Goal: Task Accomplishment & Management: Use online tool/utility

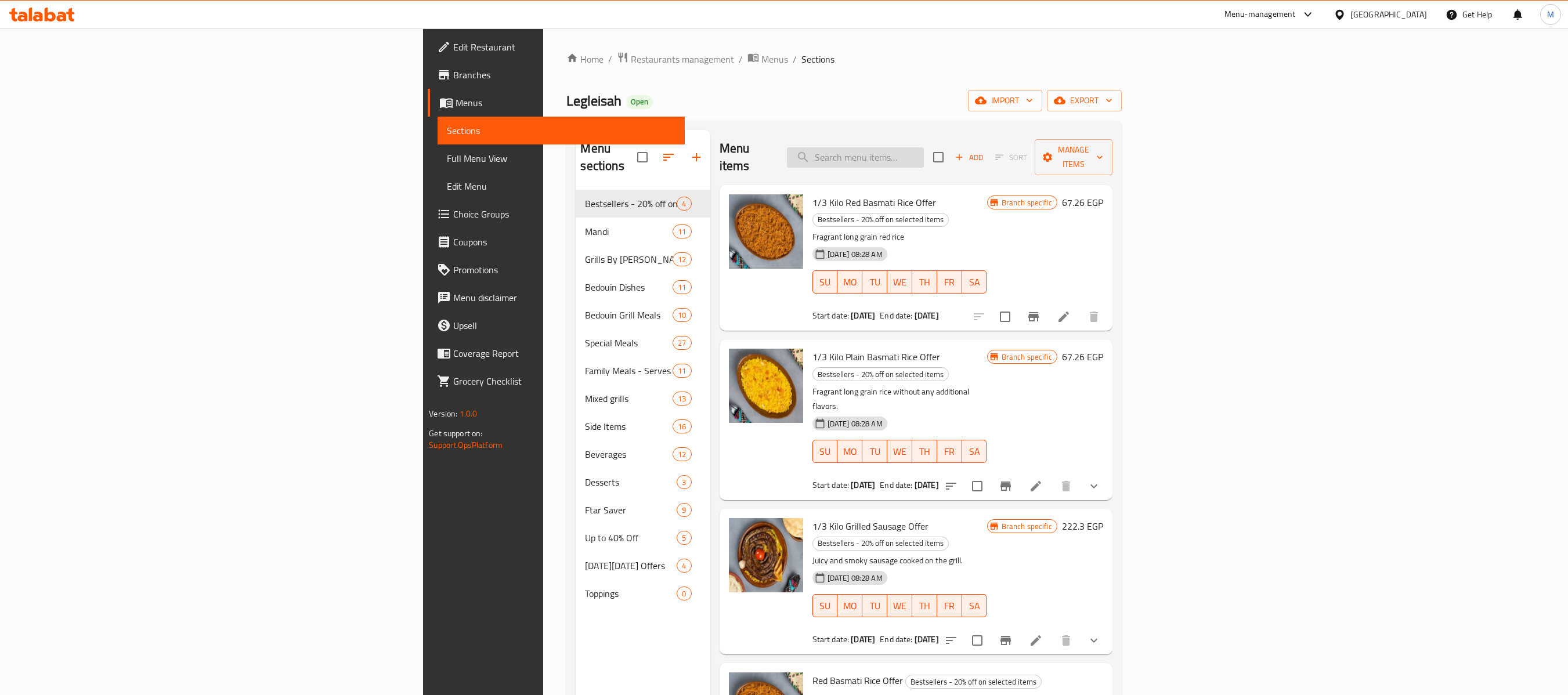
click at [924, 148] on input "search" at bounding box center [855, 158] width 137 height 21
paste input "1/3 Mebakbaka Pasta Offer"
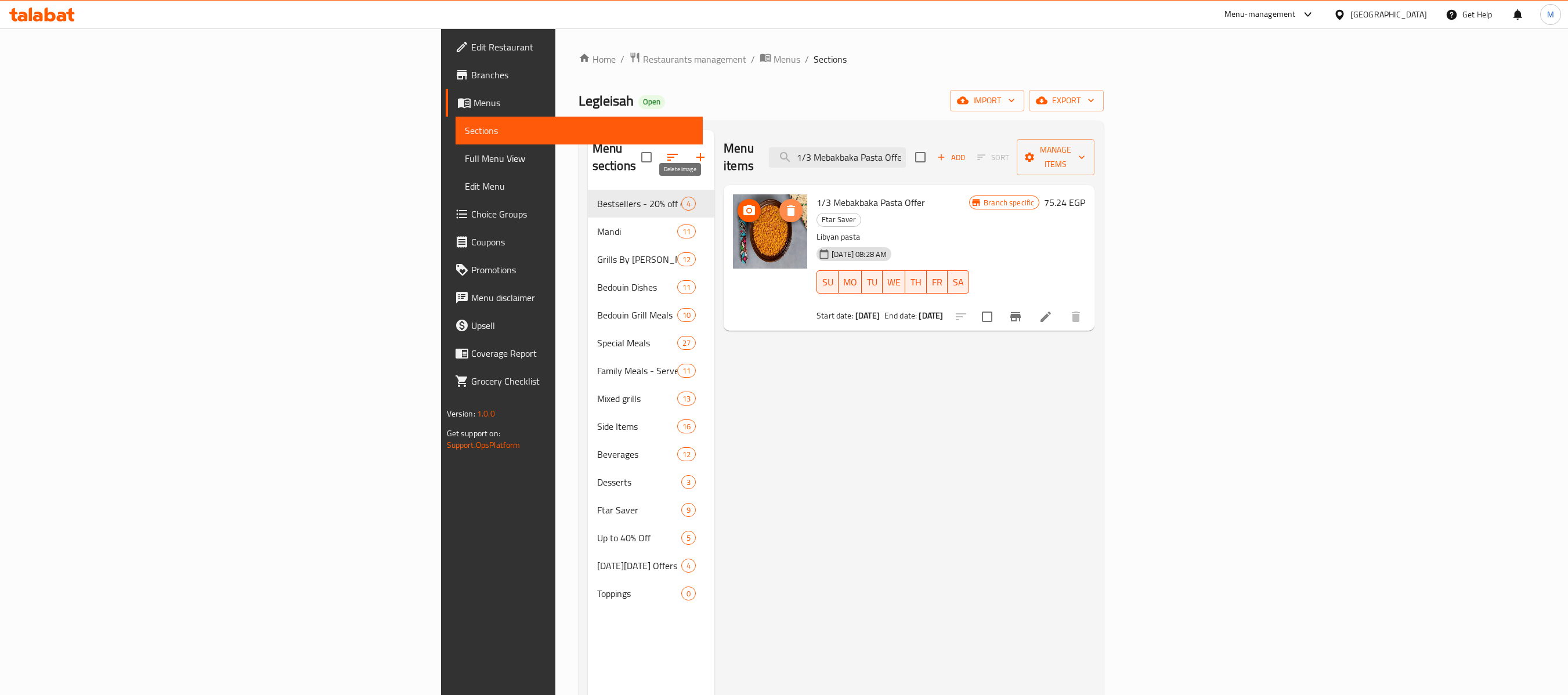
click at [784, 204] on icon "delete image" at bounding box center [791, 211] width 14 height 14
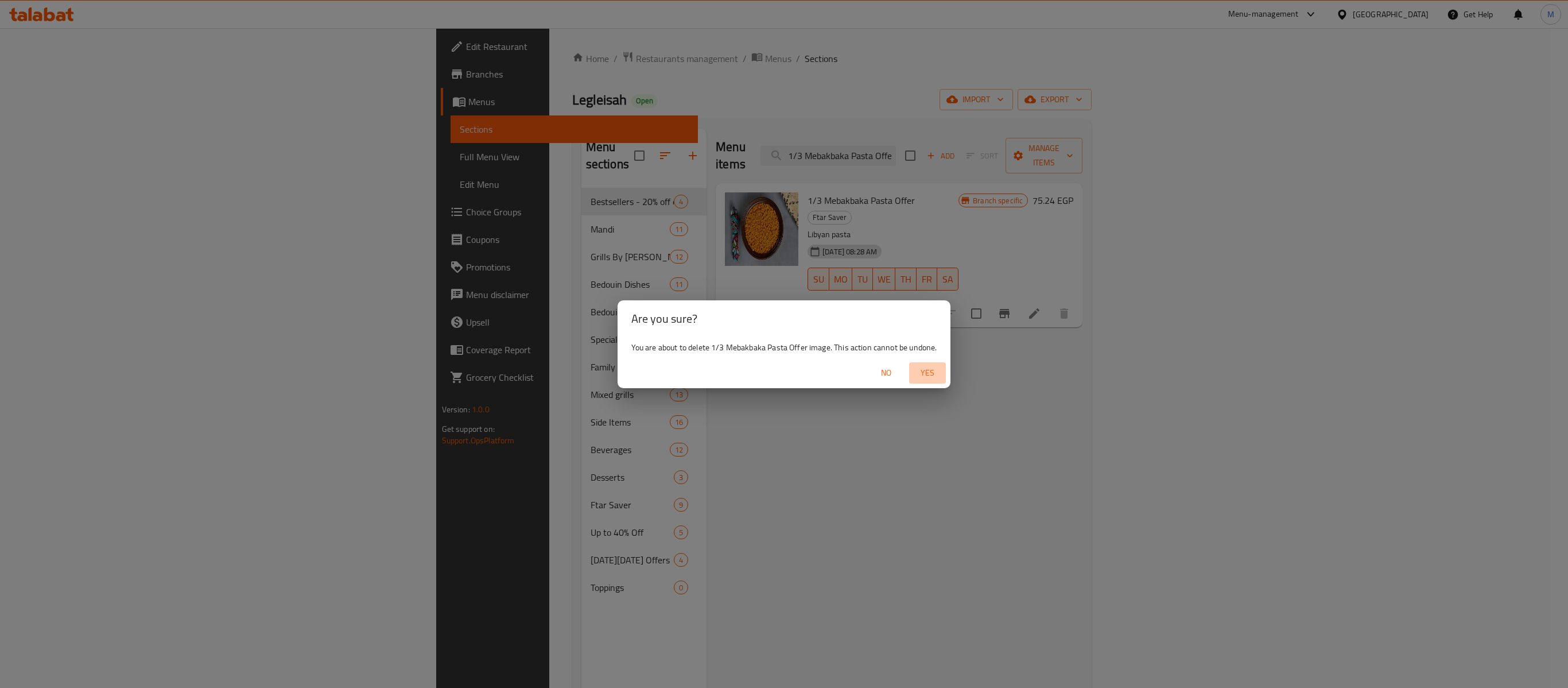
click at [925, 382] on button "Yes" at bounding box center [927, 372] width 37 height 21
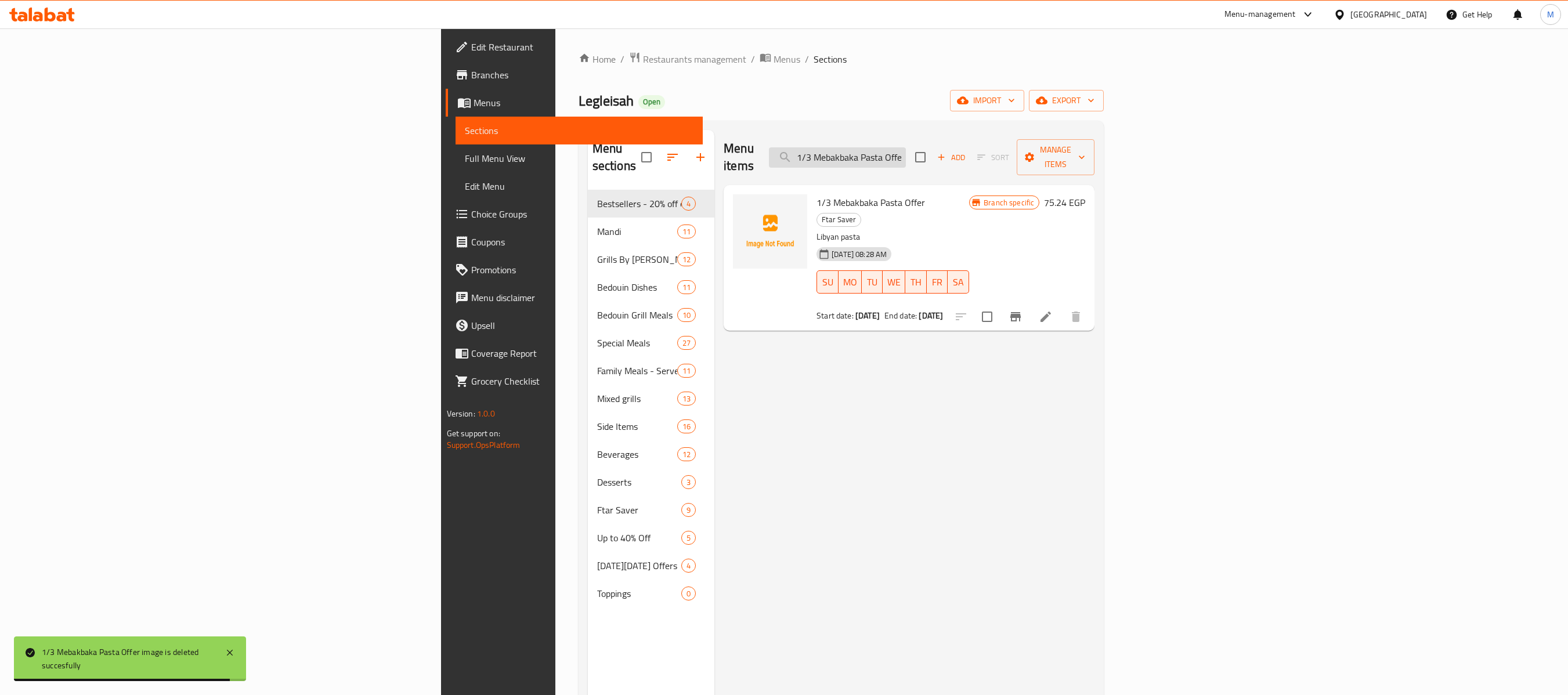
click at [906, 148] on input "1/3 Mebakbaka Pasta Offer" at bounding box center [837, 158] width 137 height 21
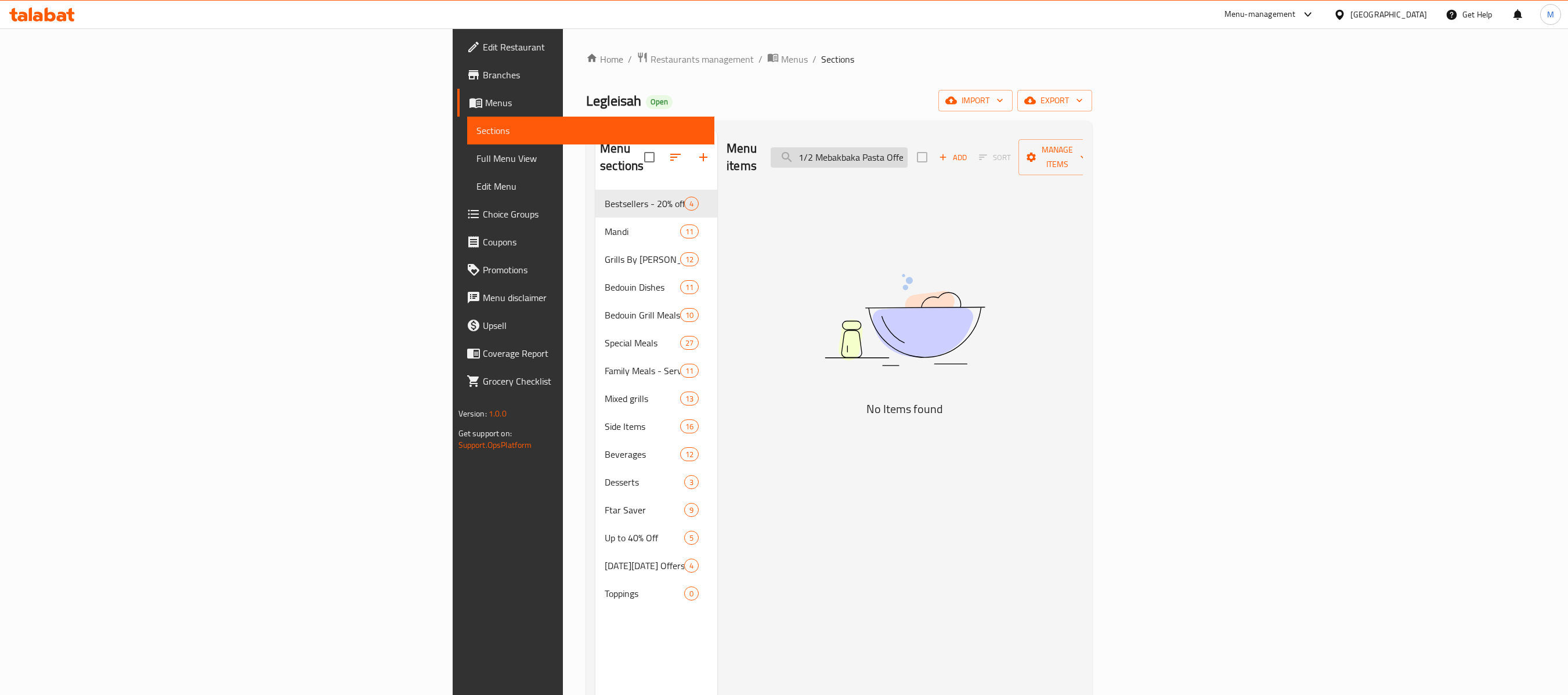
click at [907, 152] on input "1/2 Mebakbaka Pasta Offer" at bounding box center [839, 158] width 137 height 21
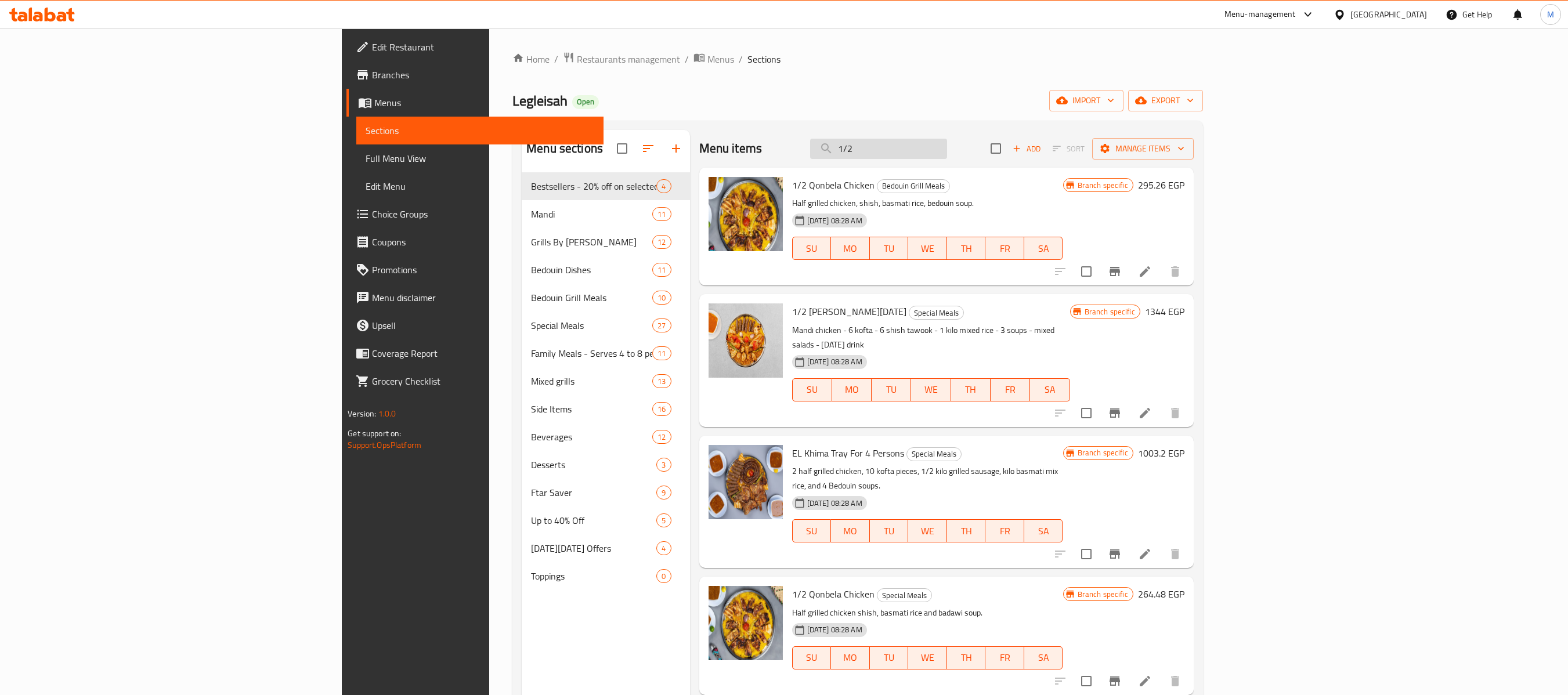
click at [947, 151] on input "1/2" at bounding box center [878, 148] width 137 height 21
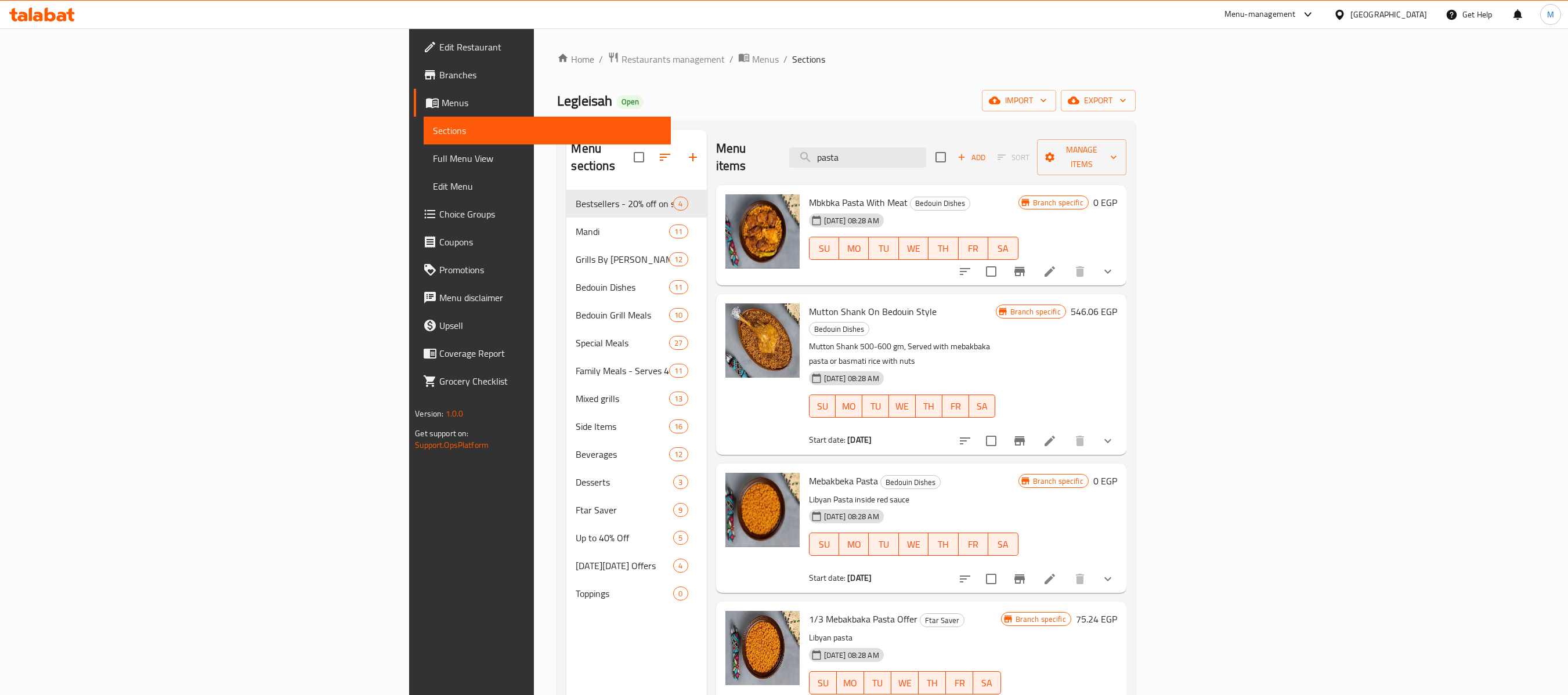
type input "pasta"
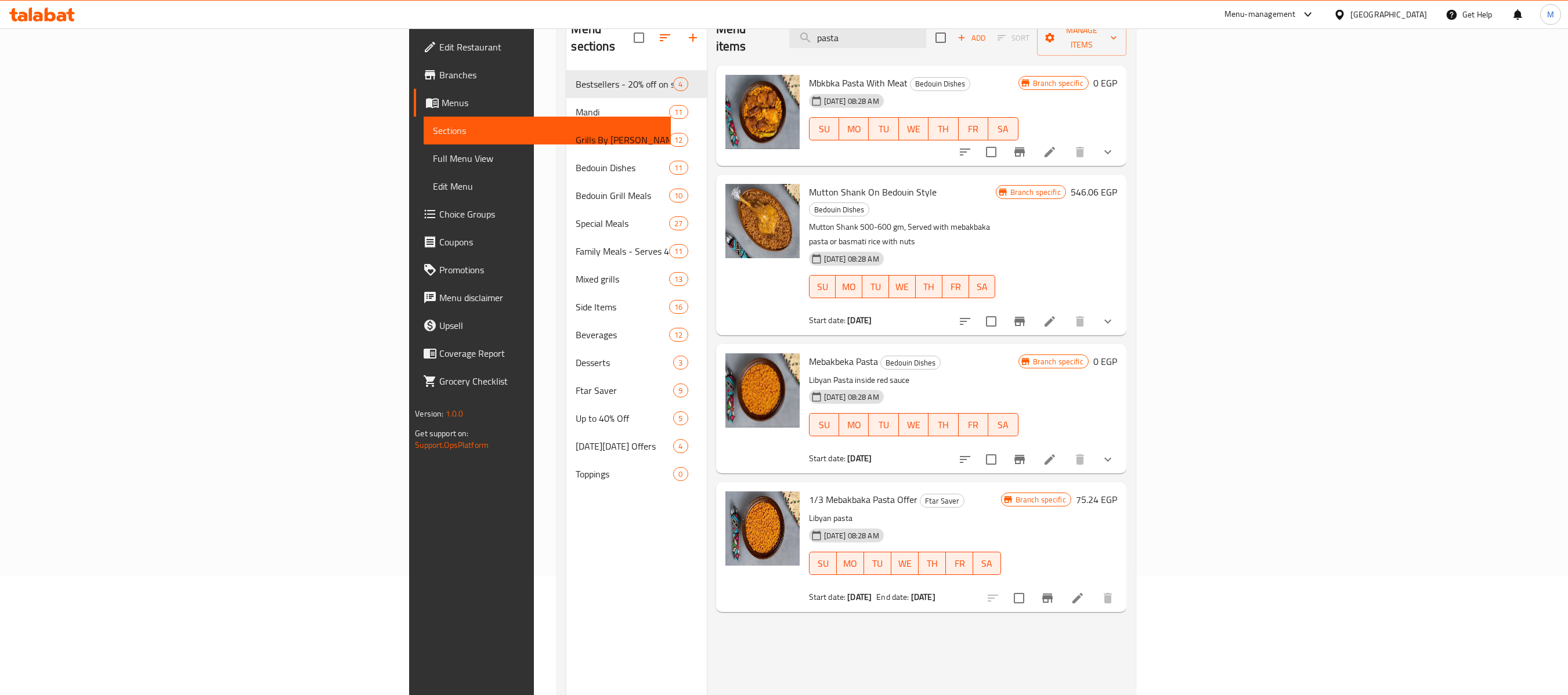
scroll to position [121, 0]
click at [1055, 453] on icon at bounding box center [1050, 457] width 10 height 10
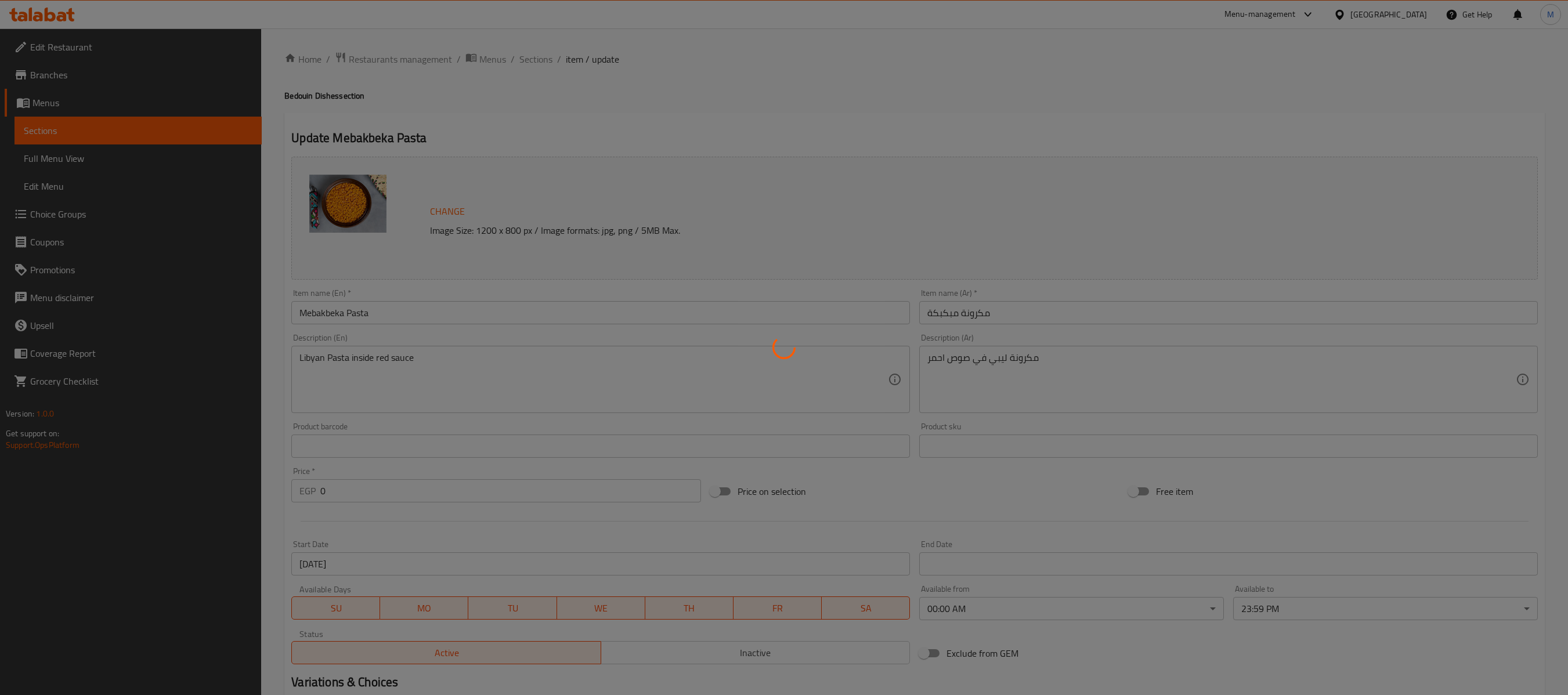
scroll to position [208, 0]
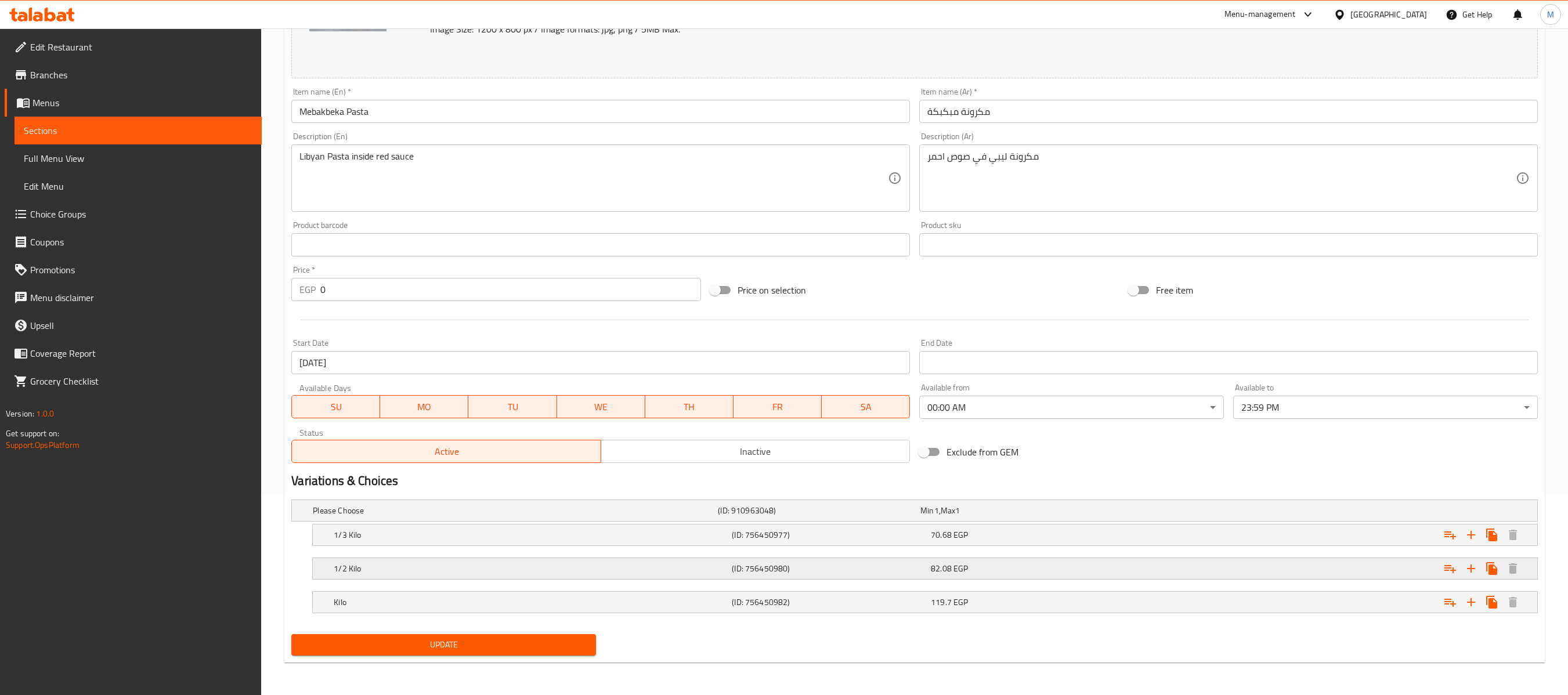
click at [677, 516] on h5 "1/2 Kilo" at bounding box center [513, 510] width 401 height 12
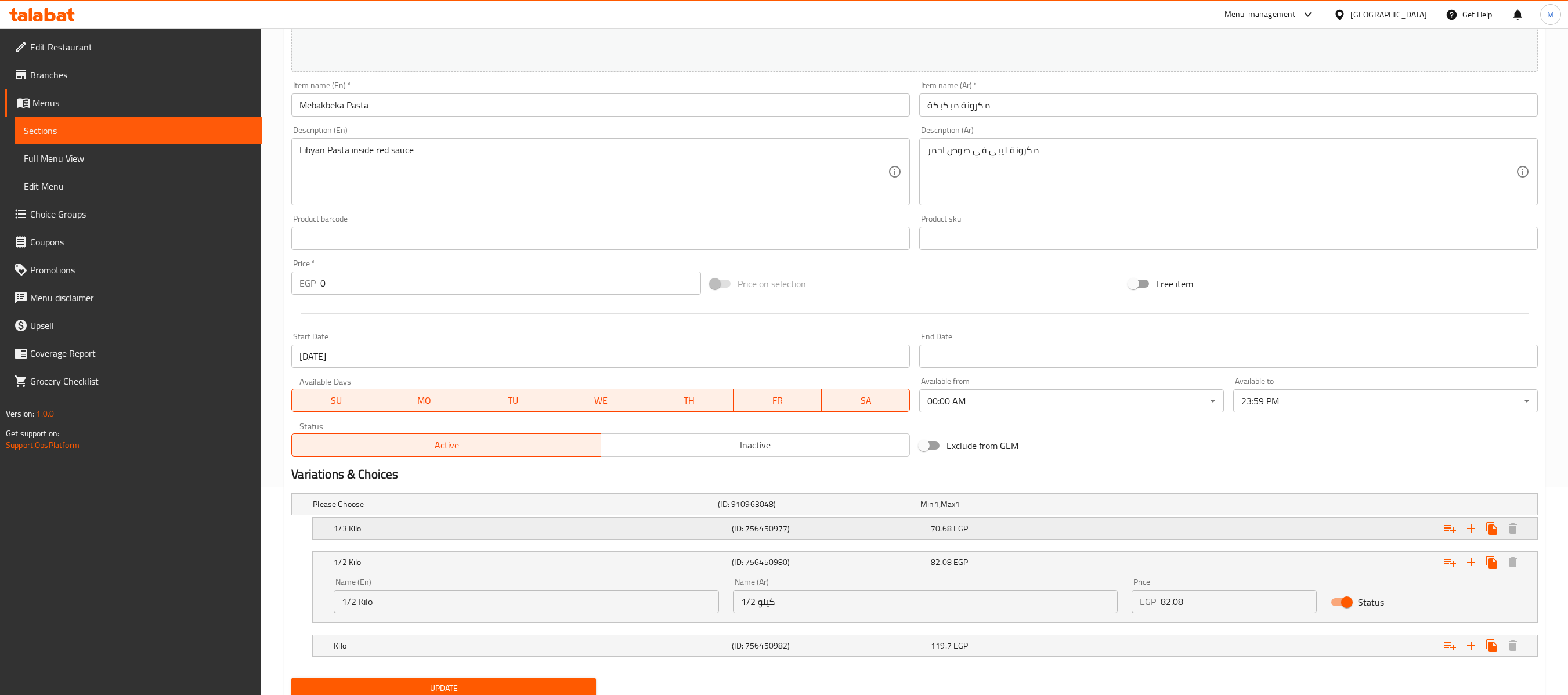
click at [533, 509] on h5 "1/3 Kilo" at bounding box center [513, 504] width 401 height 12
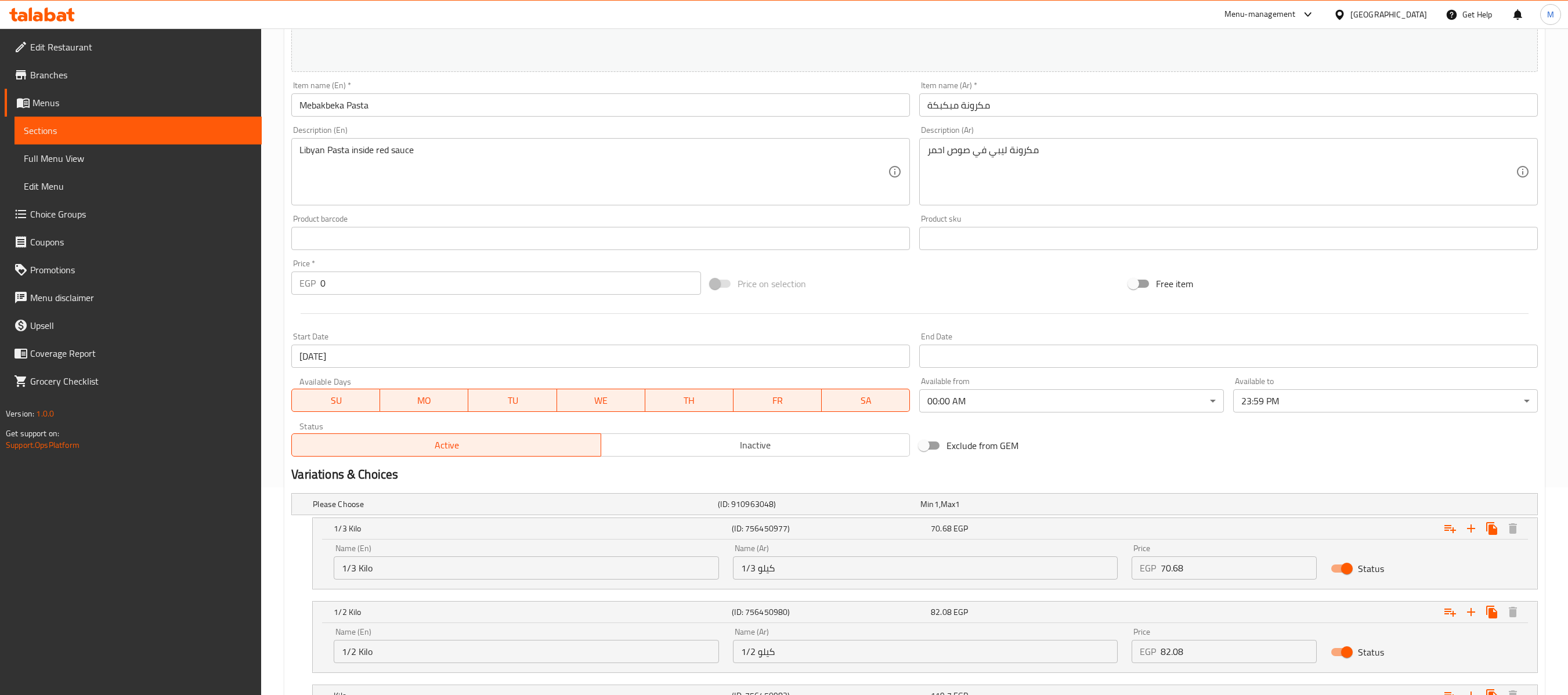
scroll to position [307, 0]
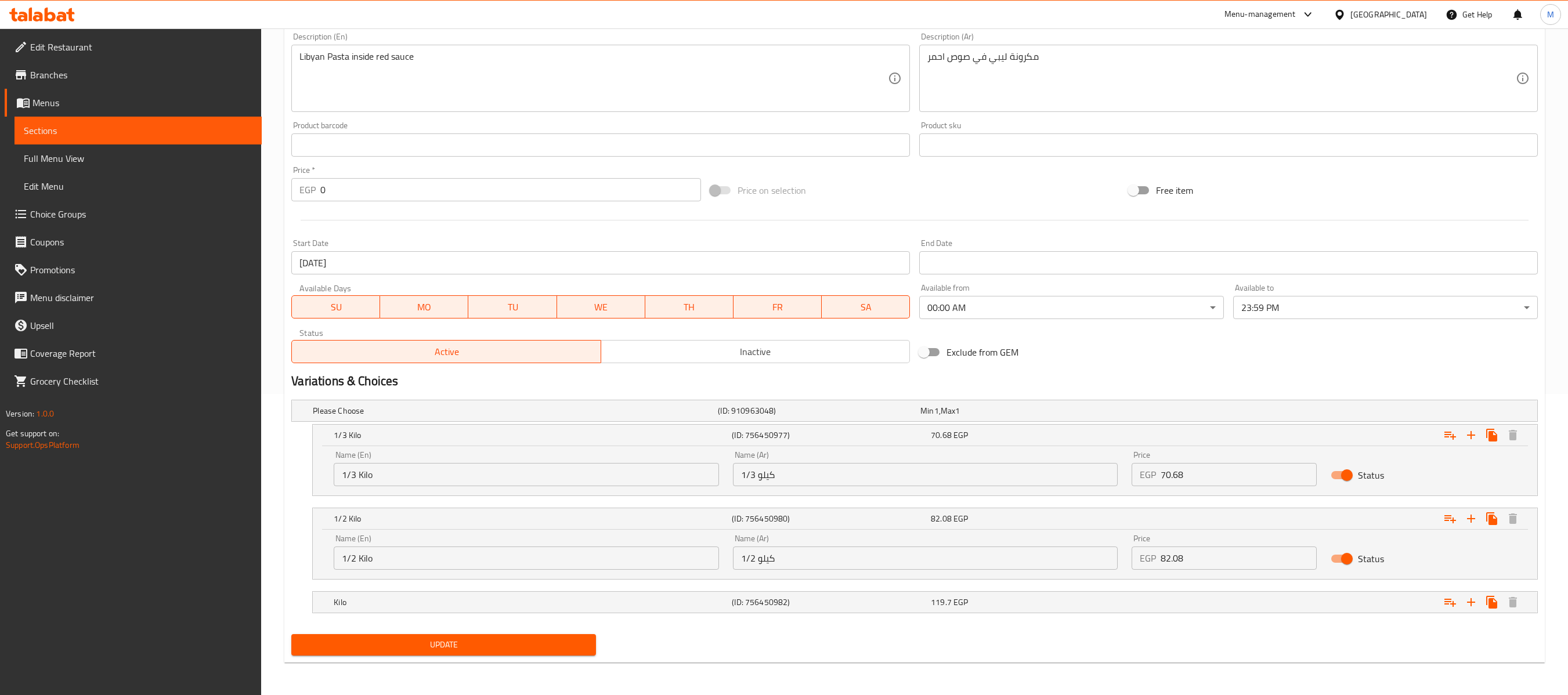
click at [505, 617] on nav at bounding box center [914, 620] width 1246 height 9
click at [550, 419] on div "Kilo" at bounding box center [513, 411] width 405 height 17
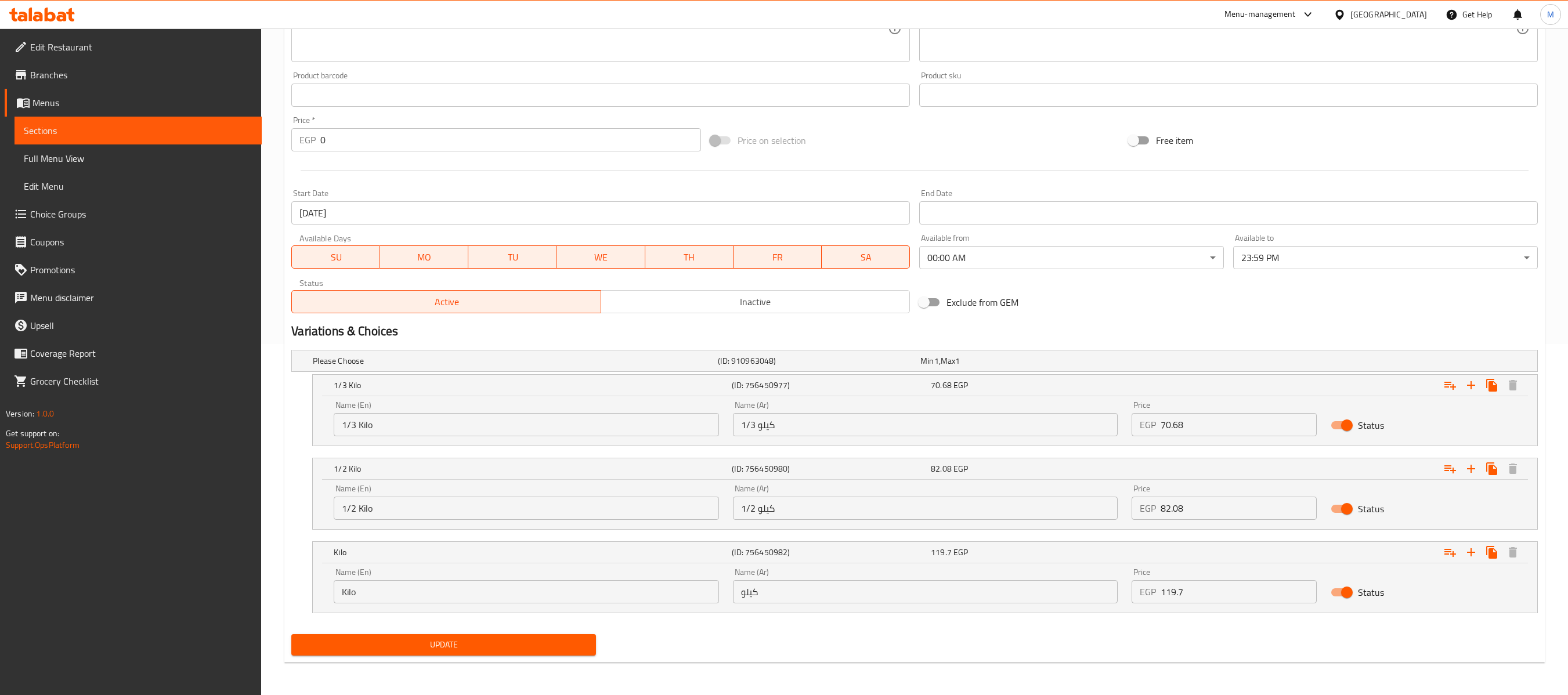
scroll to position [0, 0]
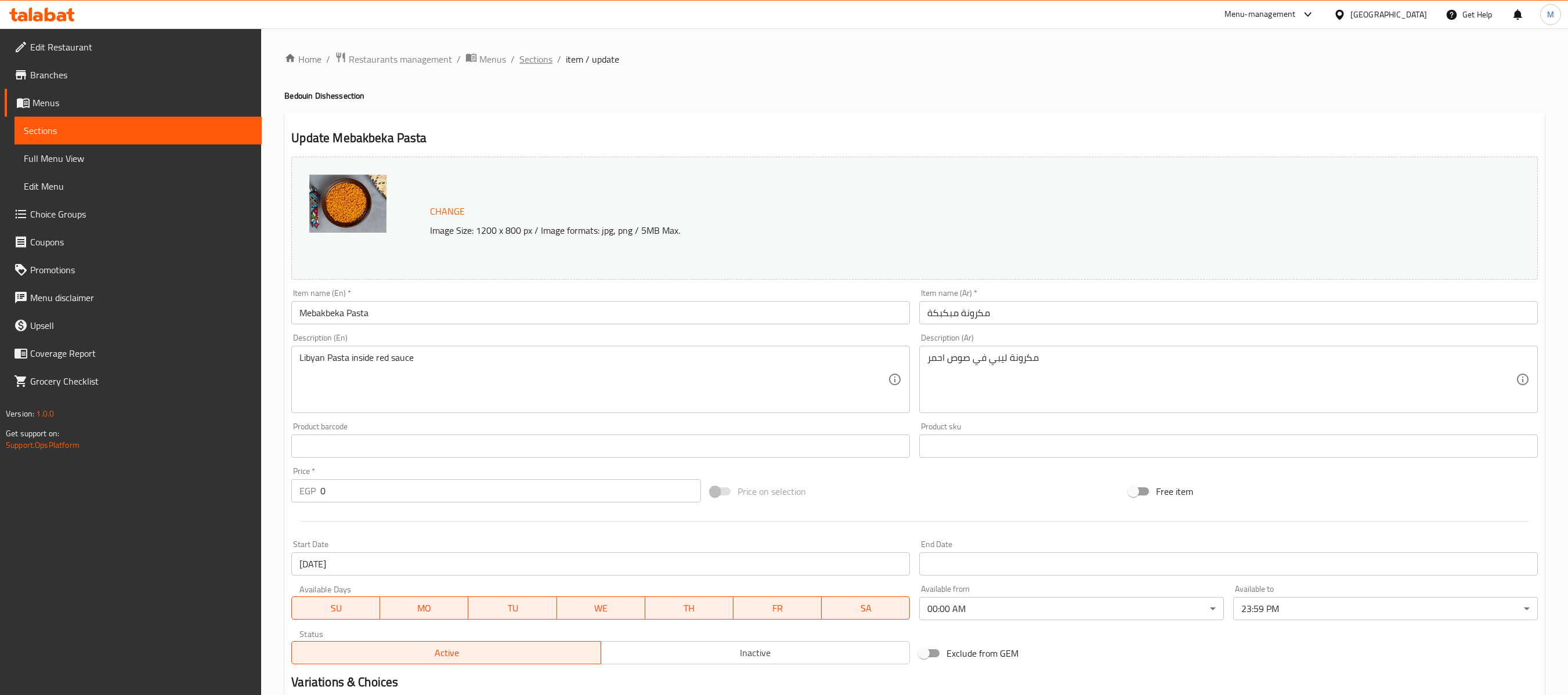
click at [533, 65] on span "Sections" at bounding box center [536, 59] width 33 height 14
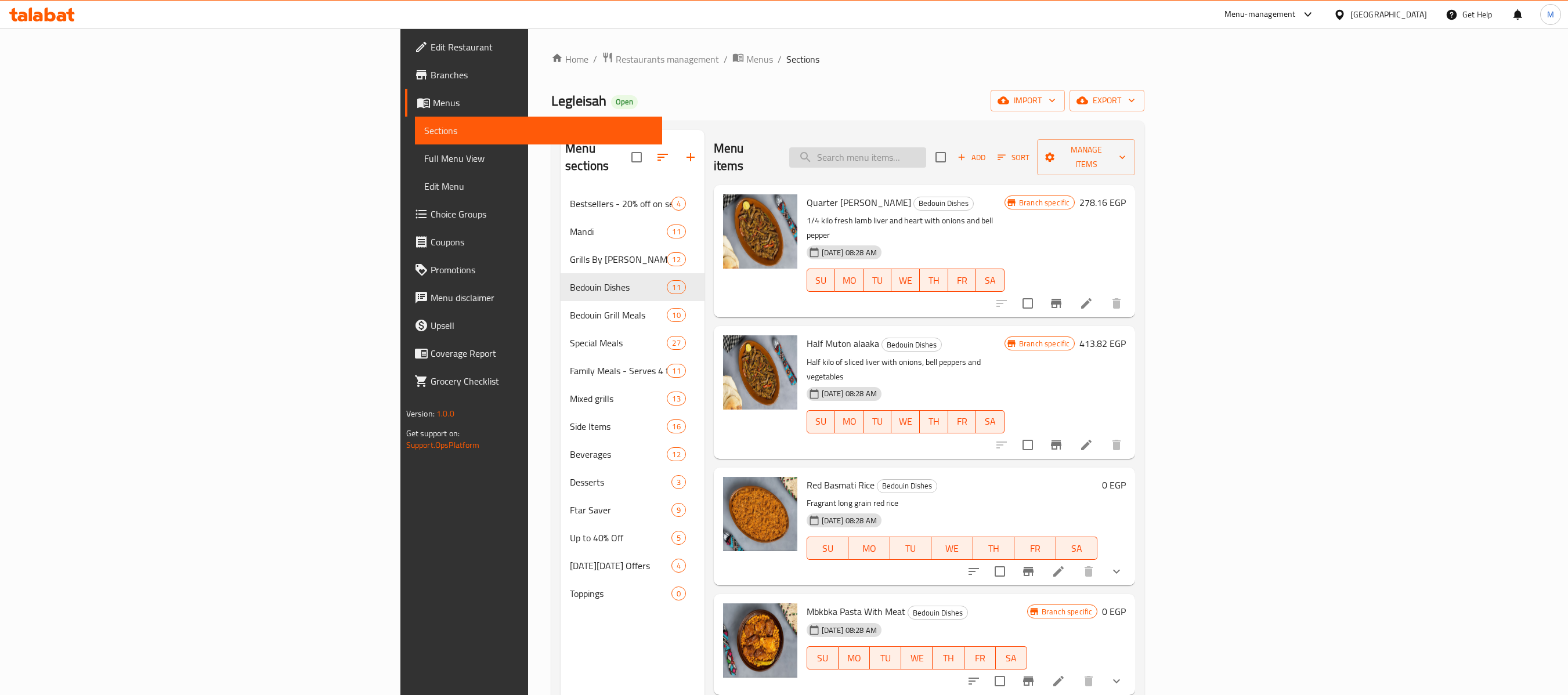
click at [926, 148] on input "search" at bounding box center [858, 158] width 137 height 21
type input "l"
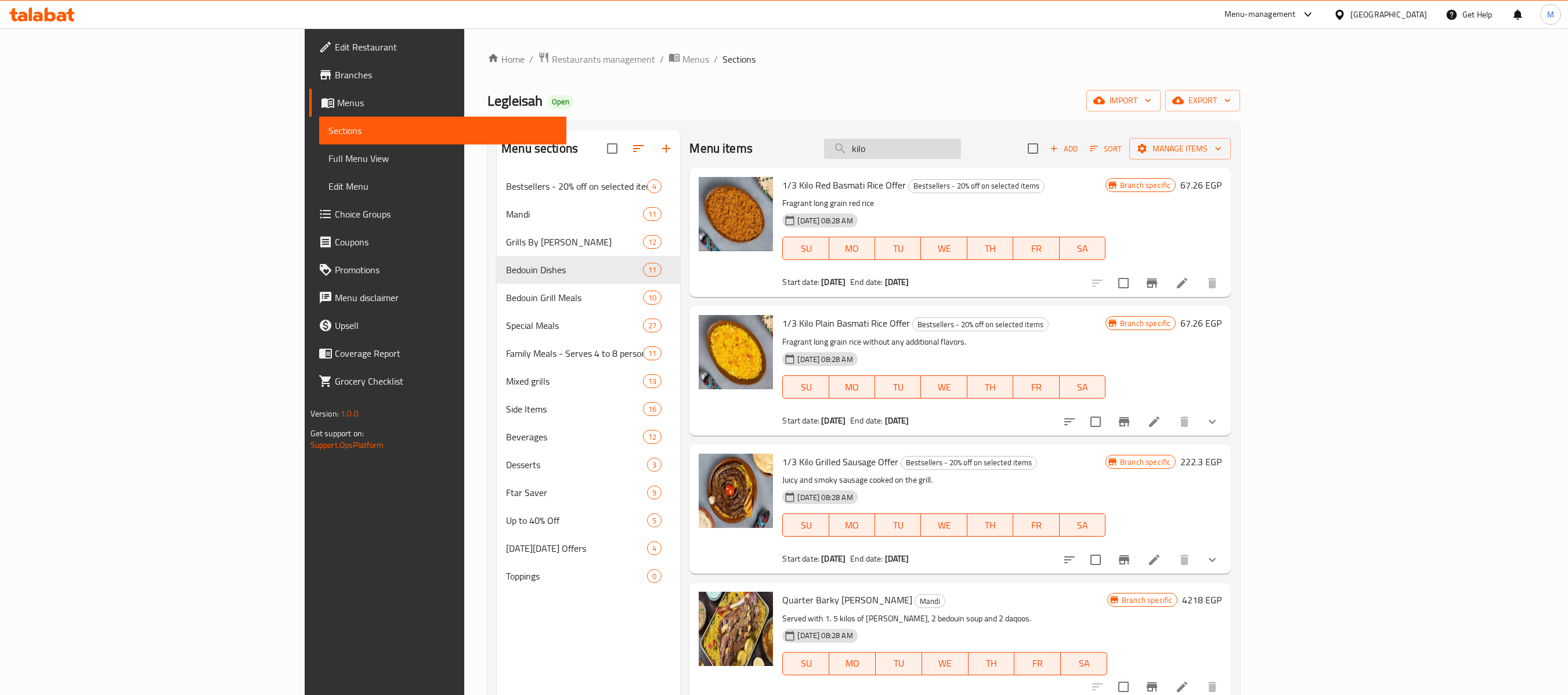
click at [961, 159] on input "kilo" at bounding box center [892, 148] width 137 height 21
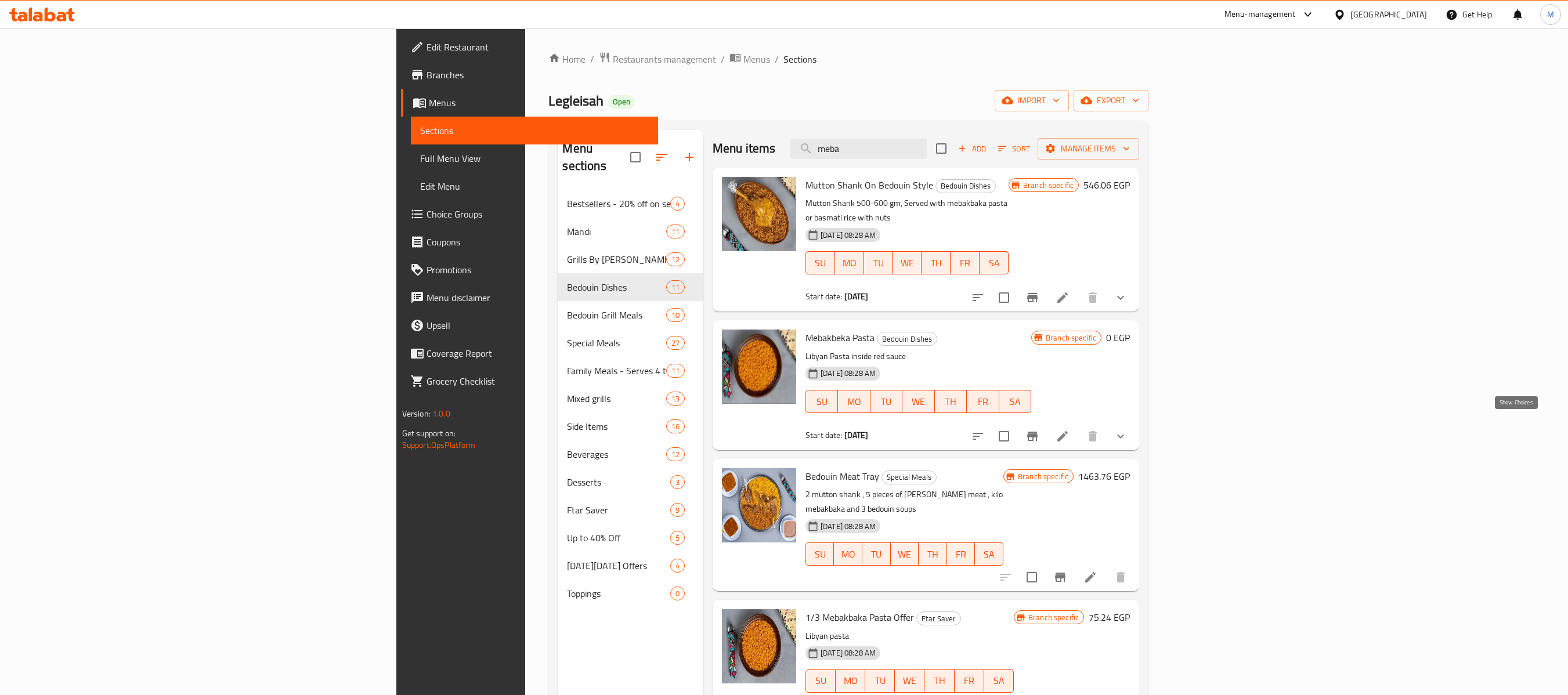
type input "meba"
click at [1128, 429] on icon "show more" at bounding box center [1121, 436] width 14 height 14
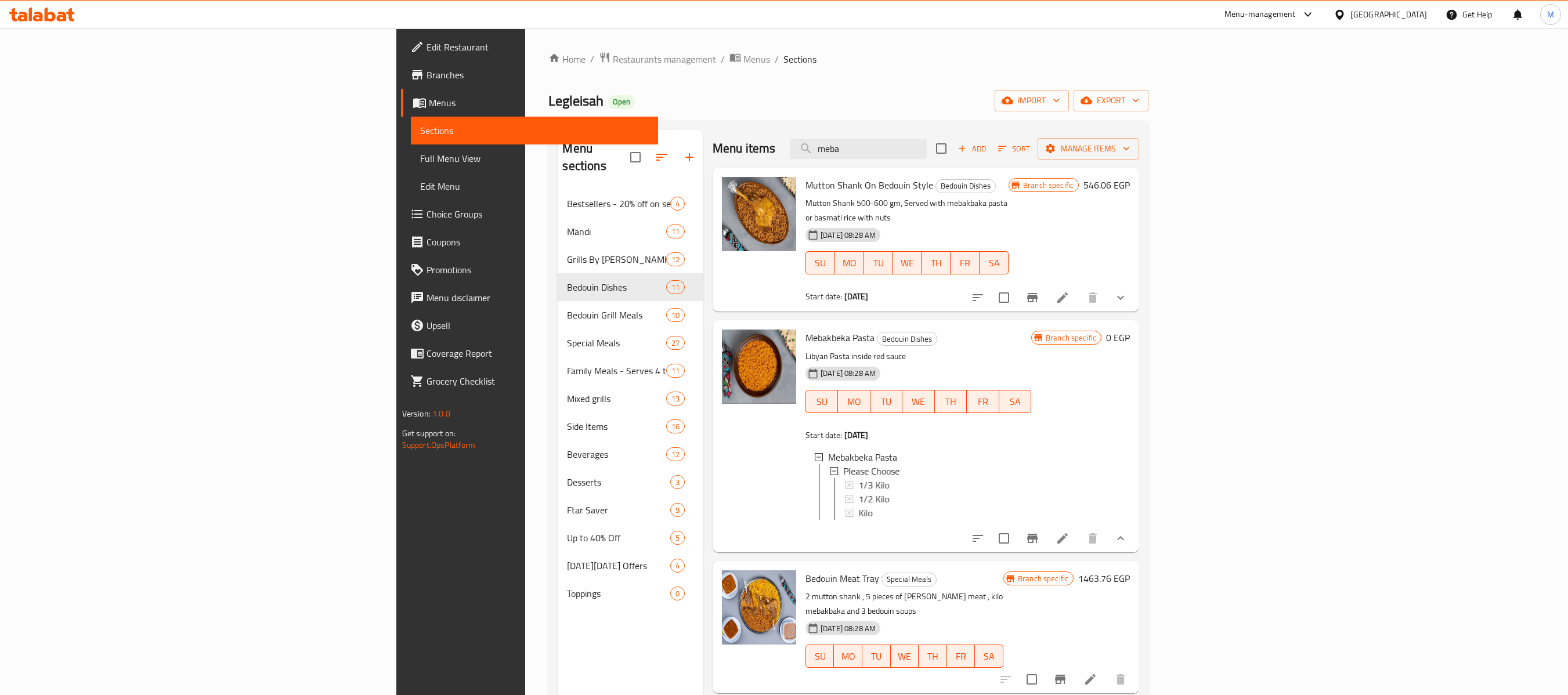
scroll to position [1, 0]
click at [931, 477] on div "1/3 Kilo" at bounding box center [940, 484] width 164 height 14
click at [882, 505] on div "Kilo" at bounding box center [940, 512] width 164 height 14
click at [805, 329] on span "Mebakbeka Pasta" at bounding box center [839, 337] width 69 height 17
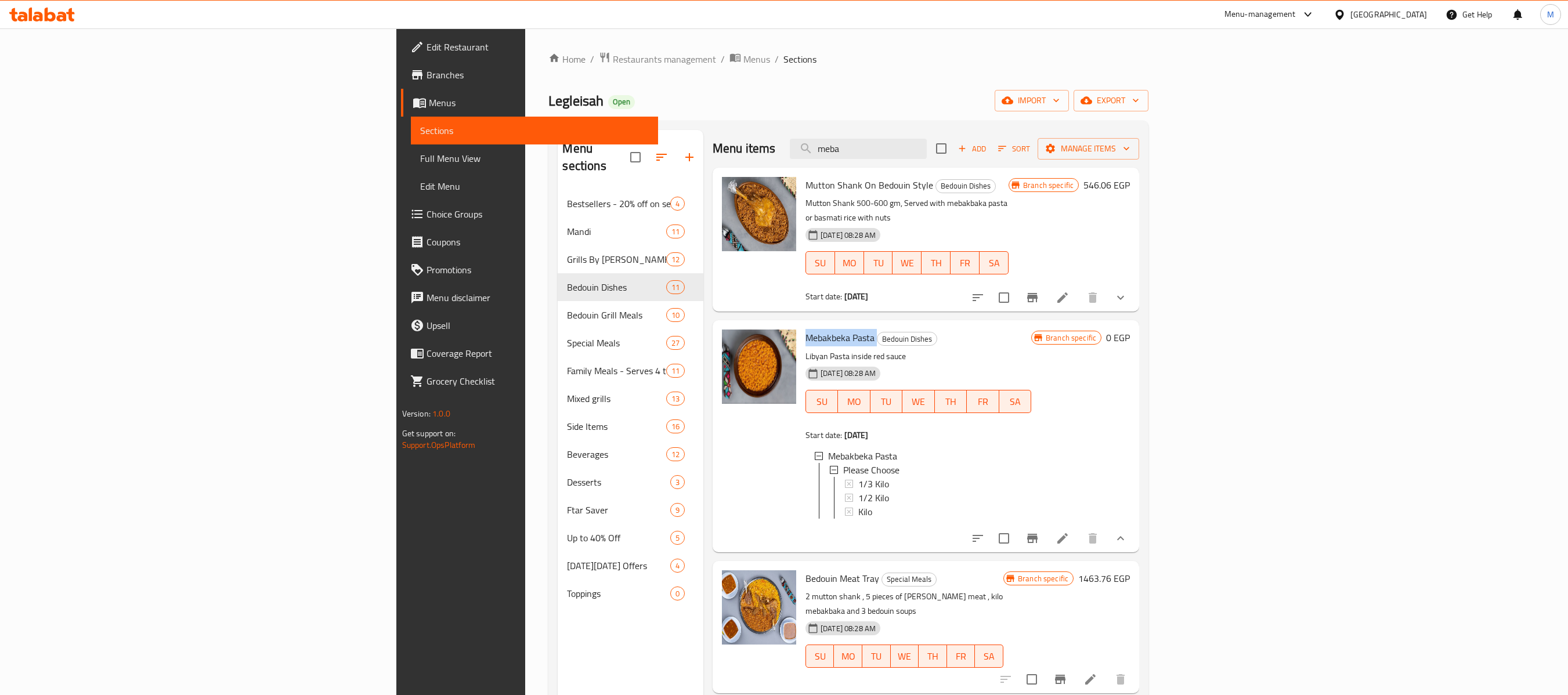
click at [805, 329] on span "Mebakbeka Pasta" at bounding box center [839, 337] width 69 height 17
copy h6 "Mebakbeka Pasta"
